Goal: Find specific page/section

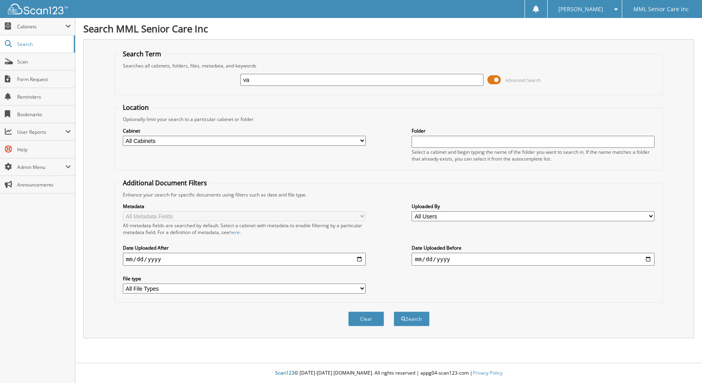
type input "Vanesa Giron"
click at [416, 321] on button "Search" at bounding box center [412, 318] width 36 height 15
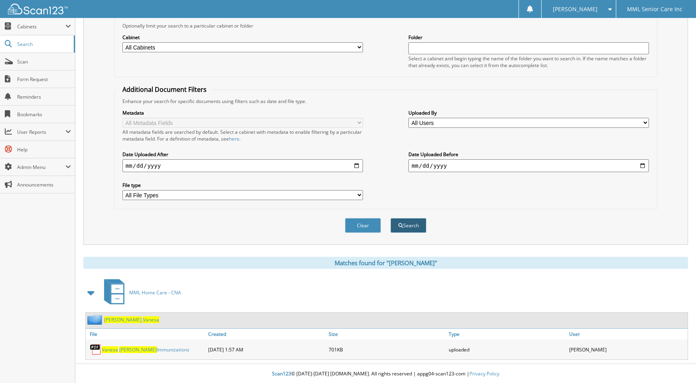
scroll to position [94, 0]
click at [116, 321] on span "Giron" at bounding box center [122, 318] width 37 height 7
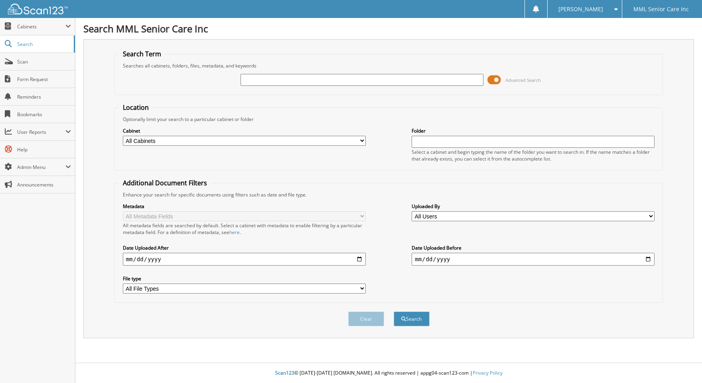
click at [443, 76] on input "text" at bounding box center [362, 80] width 243 height 12
type input "Tricia Pandolfi"
click at [413, 320] on button "Search" at bounding box center [412, 318] width 36 height 15
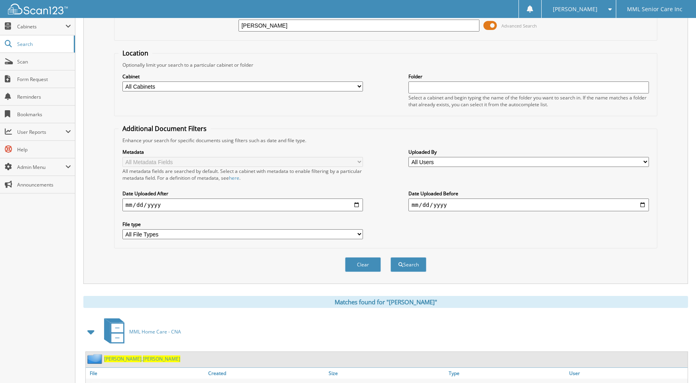
scroll to position [151, 0]
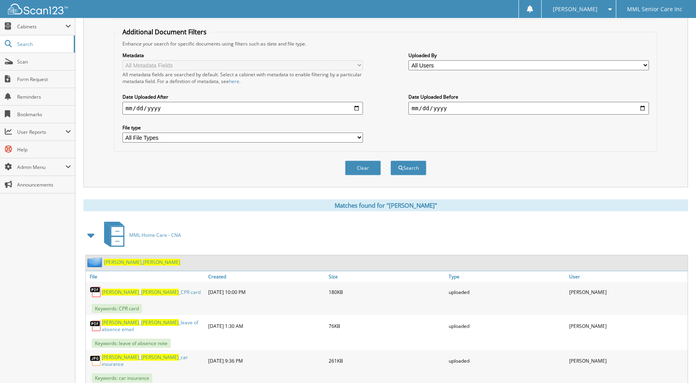
click at [123, 262] on link "Pandolfi , Tricia" at bounding box center [142, 262] width 76 height 7
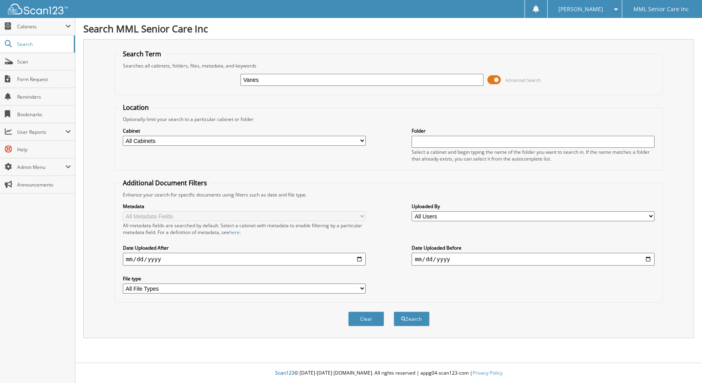
type input "[PERSON_NAME]"
click at [410, 320] on button "Search" at bounding box center [412, 318] width 36 height 15
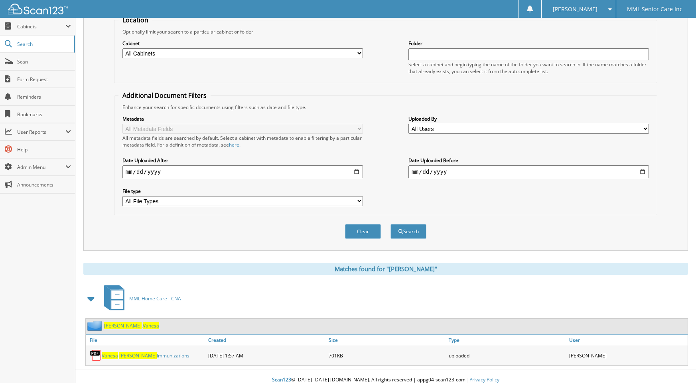
scroll to position [94, 0]
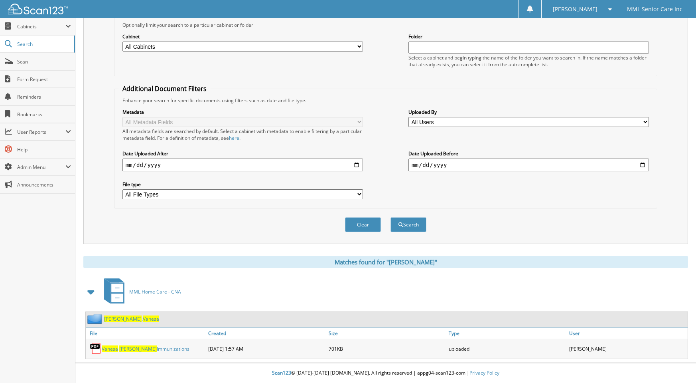
click at [105, 317] on span "[PERSON_NAME]" at bounding box center [122, 318] width 37 height 7
